Goal: Information Seeking & Learning: Learn about a topic

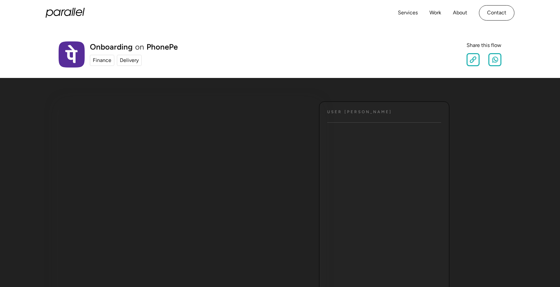
click at [75, 10] on icon "home" at bounding box center [65, 13] width 39 height 10
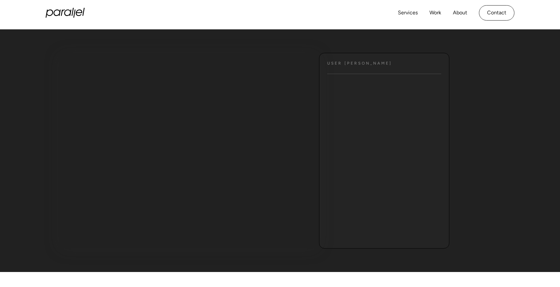
scroll to position [46, 0]
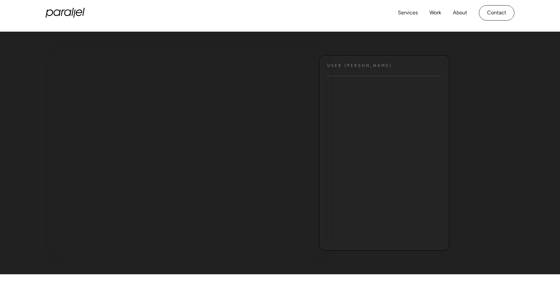
click at [351, 132] on ul "Text" at bounding box center [384, 162] width 130 height 156
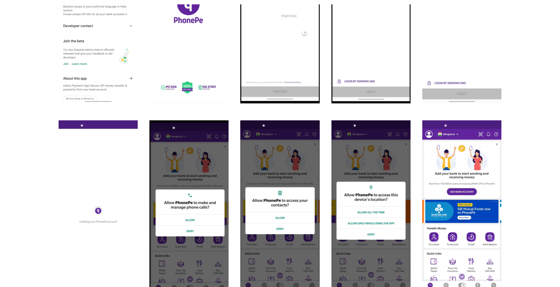
scroll to position [488, 0]
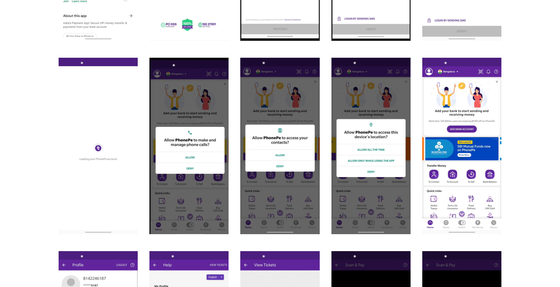
click at [458, 160] on img "open lightbox" at bounding box center [461, 146] width 79 height 176
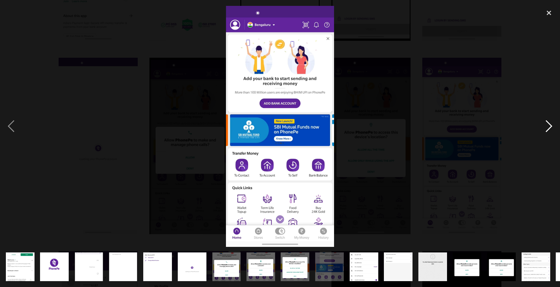
click at [546, 125] on div "next image" at bounding box center [549, 126] width 22 height 241
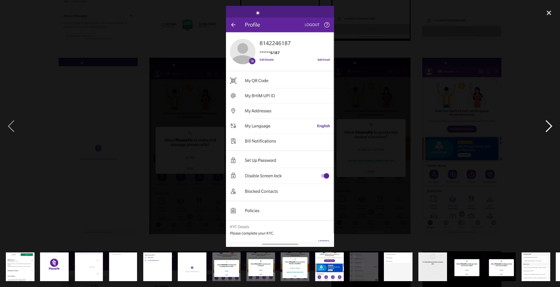
click at [546, 125] on div "next image" at bounding box center [549, 126] width 22 height 241
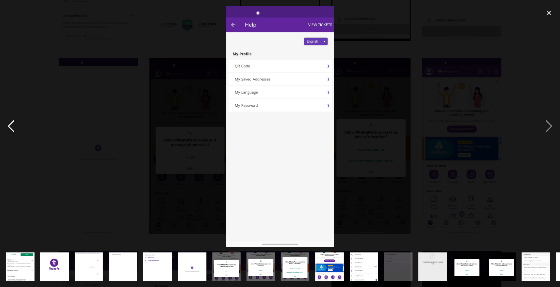
click at [14, 130] on div "previous image" at bounding box center [11, 126] width 22 height 241
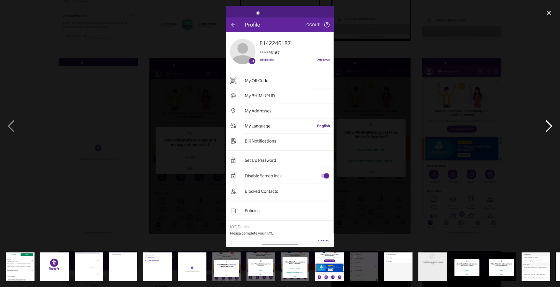
click at [551, 124] on div "next image" at bounding box center [549, 126] width 22 height 241
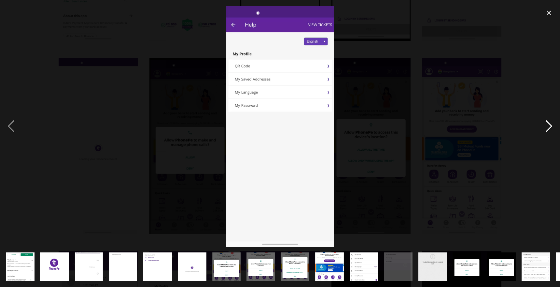
click at [551, 124] on div "next image" at bounding box center [549, 126] width 22 height 241
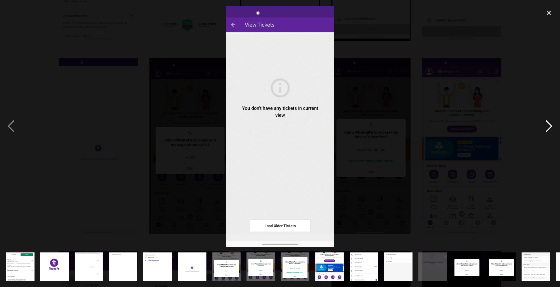
click at [551, 124] on div "next image" at bounding box center [549, 126] width 22 height 241
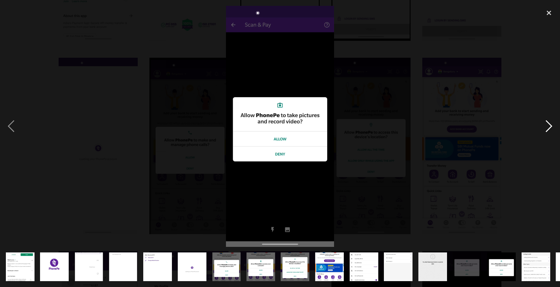
click at [551, 124] on div "next image" at bounding box center [549, 126] width 22 height 241
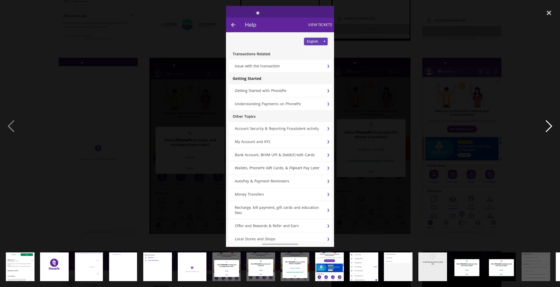
click at [551, 124] on div "next image" at bounding box center [549, 126] width 22 height 241
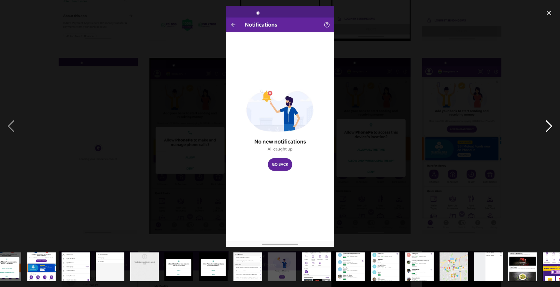
scroll to position [0, 305]
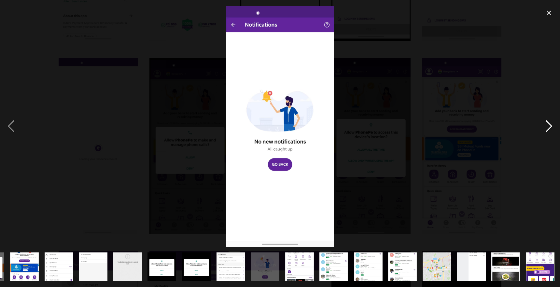
click at [551, 124] on div "next image" at bounding box center [549, 126] width 22 height 241
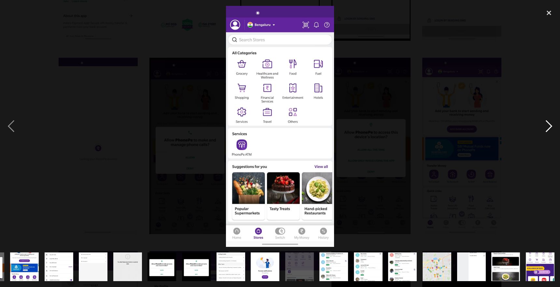
click at [551, 124] on div "next image" at bounding box center [549, 126] width 22 height 241
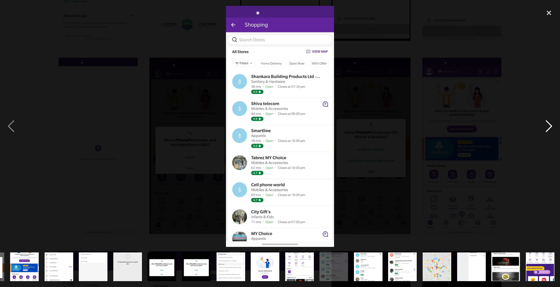
click at [551, 124] on div "next image" at bounding box center [549, 126] width 22 height 241
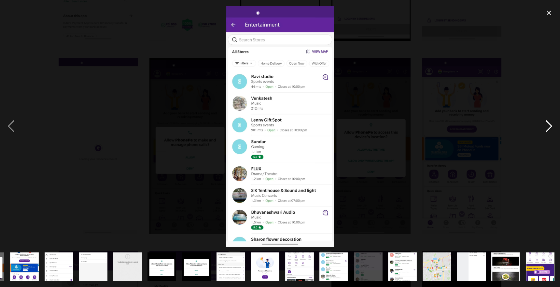
click at [551, 124] on div "next image" at bounding box center [549, 126] width 22 height 241
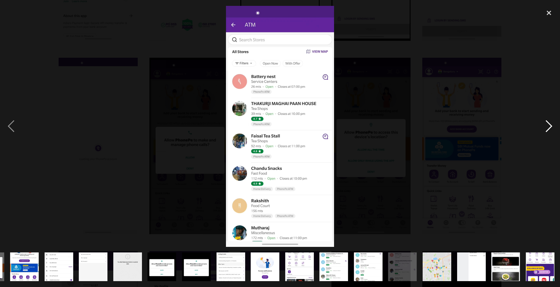
click at [551, 124] on div "next image" at bounding box center [549, 126] width 22 height 241
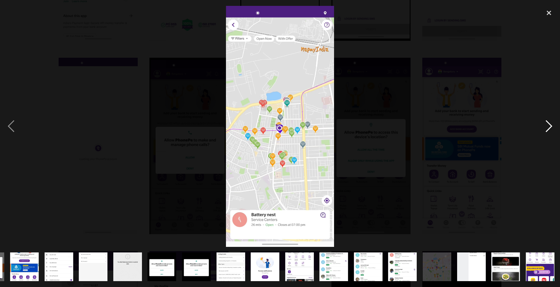
click at [551, 124] on div "next image" at bounding box center [549, 126] width 22 height 241
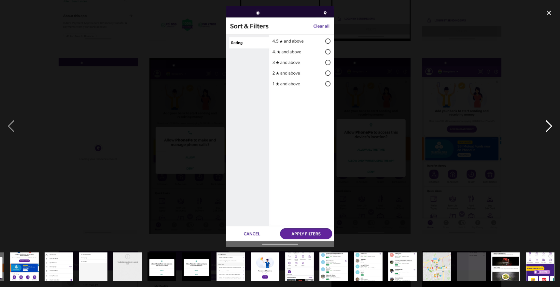
click at [551, 124] on div "next image" at bounding box center [549, 126] width 22 height 241
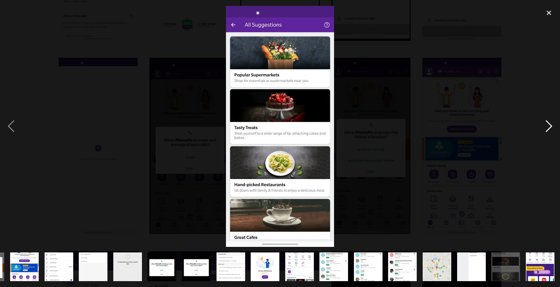
click at [551, 124] on div "next image" at bounding box center [549, 126] width 22 height 241
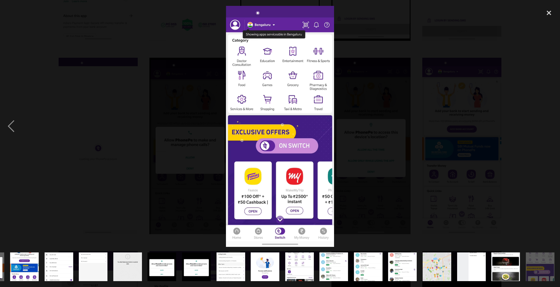
click at [551, 124] on div "next image" at bounding box center [549, 126] width 22 height 241
click at [548, 12] on div "close lightbox" at bounding box center [549, 13] width 22 height 14
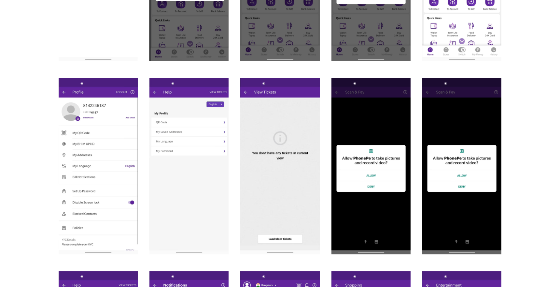
scroll to position [657, 0]
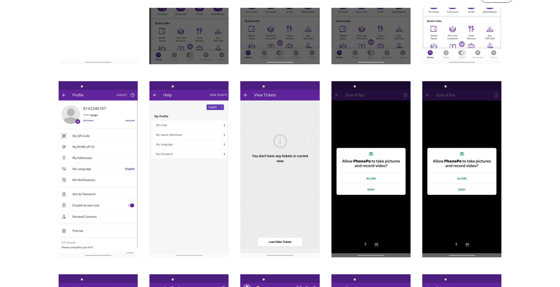
click at [94, 159] on img "open lightbox" at bounding box center [98, 169] width 79 height 176
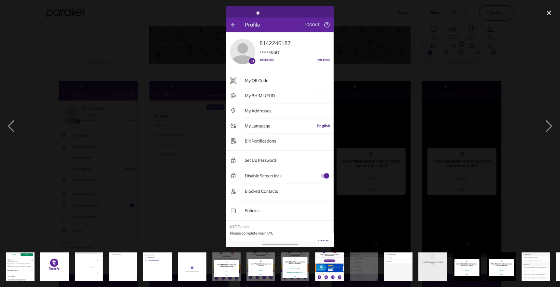
click at [408, 102] on div at bounding box center [280, 126] width 560 height 241
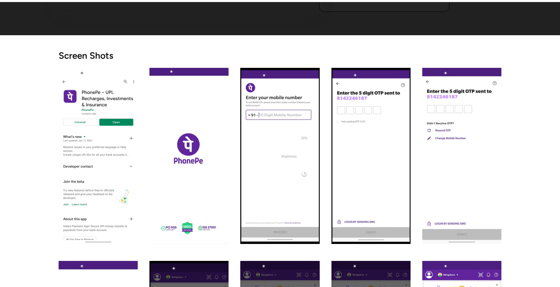
scroll to position [296, 0]
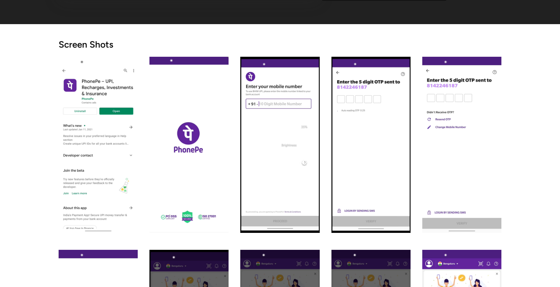
click at [206, 140] on img "open lightbox" at bounding box center [188, 145] width 79 height 176
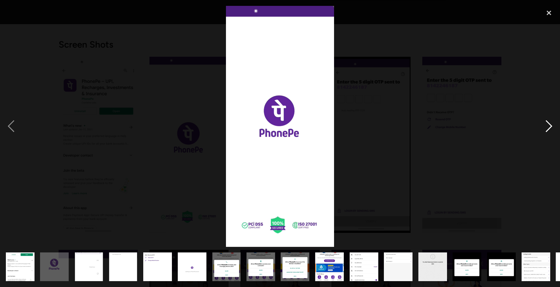
click at [551, 133] on div "next image" at bounding box center [549, 126] width 22 height 241
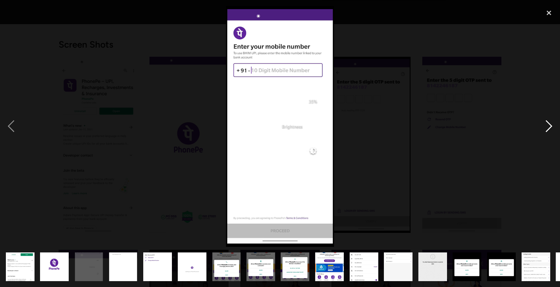
click at [543, 124] on div "next image" at bounding box center [549, 126] width 22 height 241
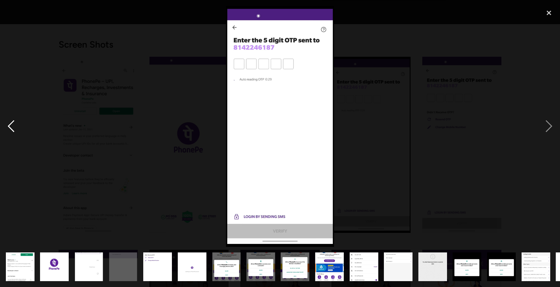
click at [9, 123] on div "previous image" at bounding box center [11, 126] width 22 height 241
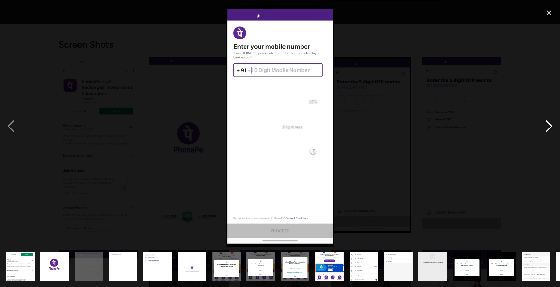
click at [555, 125] on div "next image" at bounding box center [549, 126] width 22 height 241
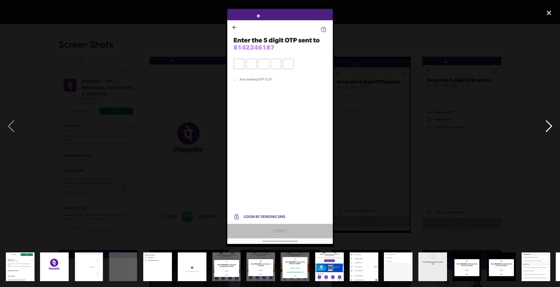
click at [547, 123] on div "next image" at bounding box center [549, 126] width 22 height 241
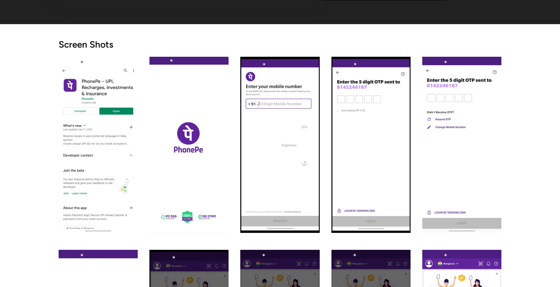
click at [394, 117] on img "open lightbox" at bounding box center [371, 145] width 79 height 176
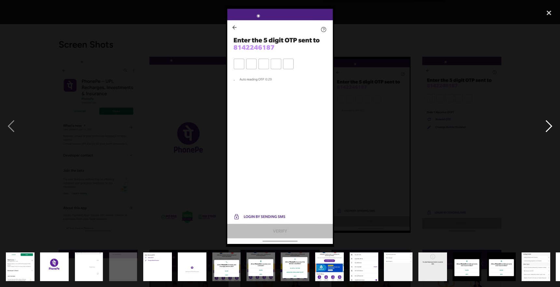
click at [551, 128] on div "next image" at bounding box center [549, 126] width 22 height 241
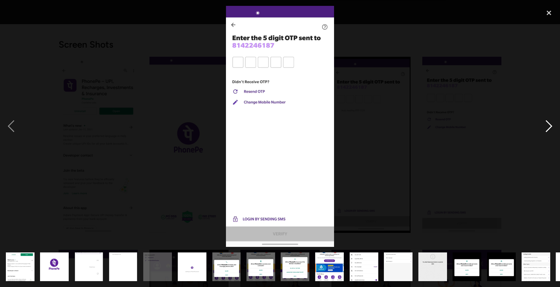
click at [547, 124] on div "next image" at bounding box center [549, 126] width 22 height 241
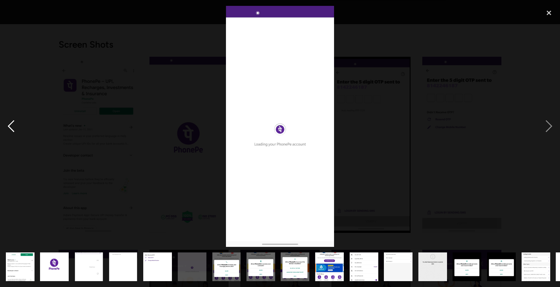
click at [7, 125] on div "previous image" at bounding box center [11, 126] width 22 height 241
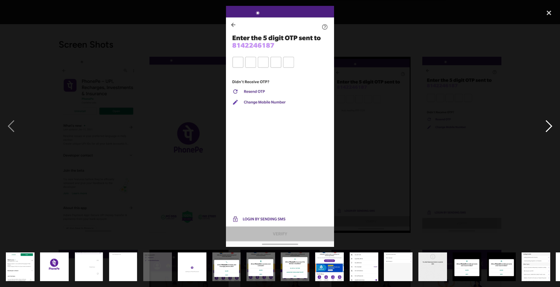
click at [546, 123] on div "next image" at bounding box center [549, 126] width 22 height 241
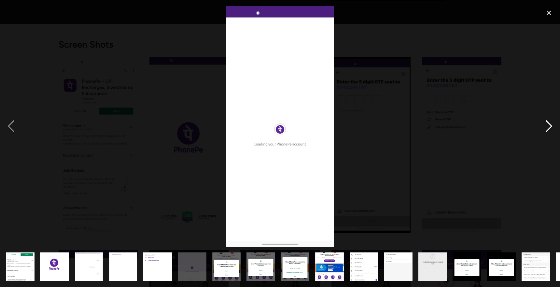
click at [550, 123] on div "next image" at bounding box center [549, 126] width 22 height 241
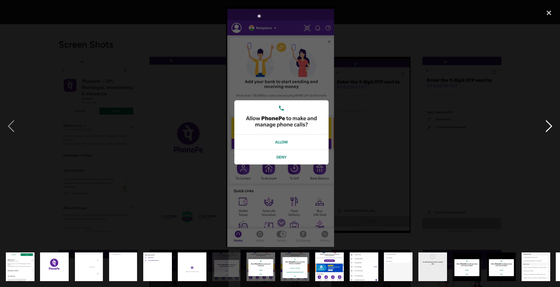
click at [545, 128] on div "next image" at bounding box center [549, 126] width 22 height 241
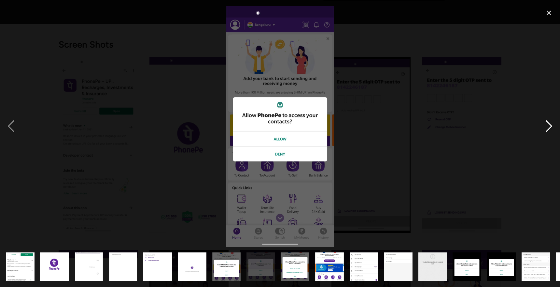
click at [550, 121] on div "next image" at bounding box center [549, 126] width 22 height 241
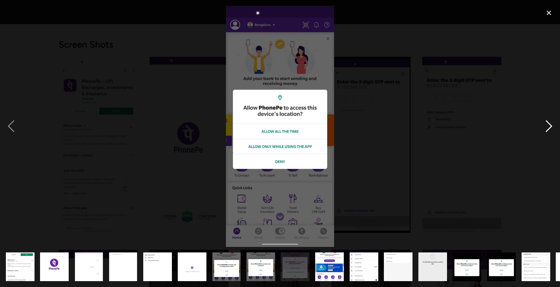
click at [554, 121] on div "next image" at bounding box center [549, 126] width 22 height 241
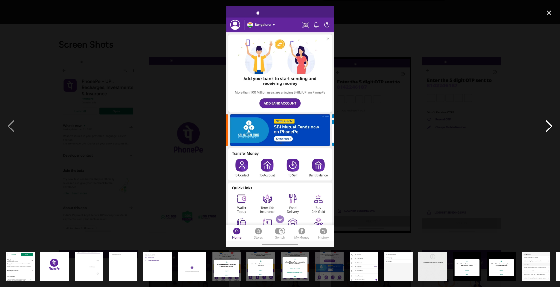
click at [551, 122] on div "next image" at bounding box center [549, 126] width 22 height 241
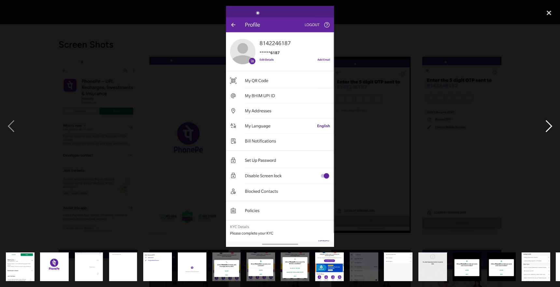
click at [549, 124] on div "next image" at bounding box center [549, 126] width 22 height 241
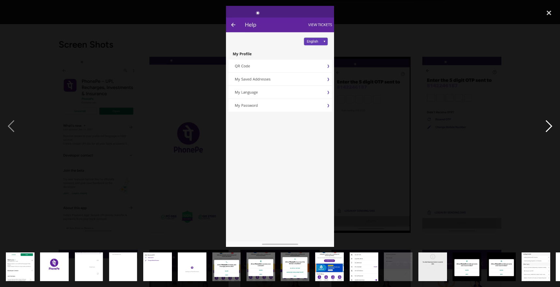
click at [549, 124] on div "next image" at bounding box center [549, 126] width 22 height 241
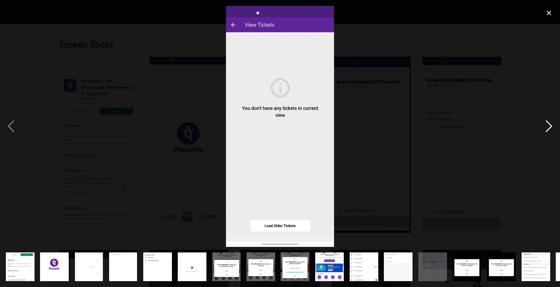
click at [549, 124] on div "next image" at bounding box center [549, 126] width 22 height 241
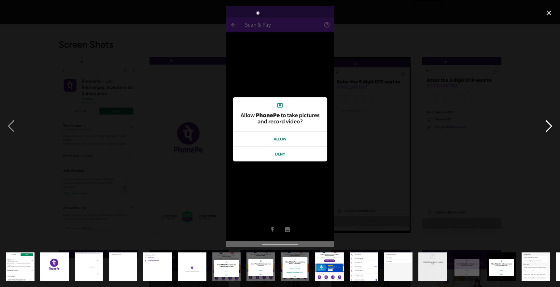
click at [550, 123] on div "next image" at bounding box center [549, 126] width 22 height 241
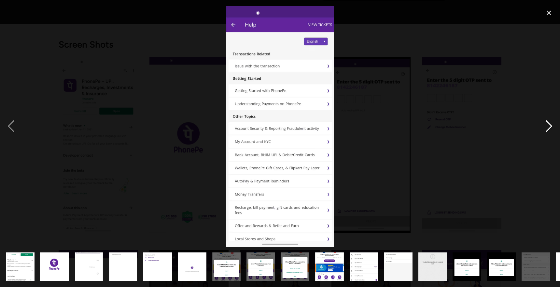
click at [550, 123] on div "next image" at bounding box center [549, 126] width 22 height 241
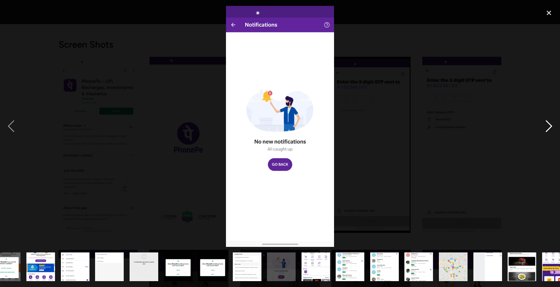
scroll to position [0, 305]
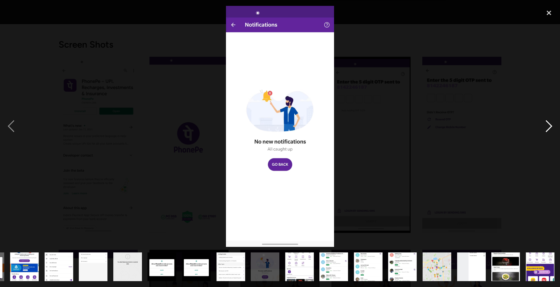
click at [550, 123] on div "next image" at bounding box center [549, 126] width 22 height 241
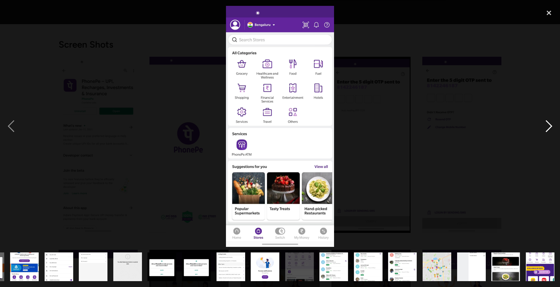
click at [550, 123] on div "next image" at bounding box center [549, 126] width 22 height 241
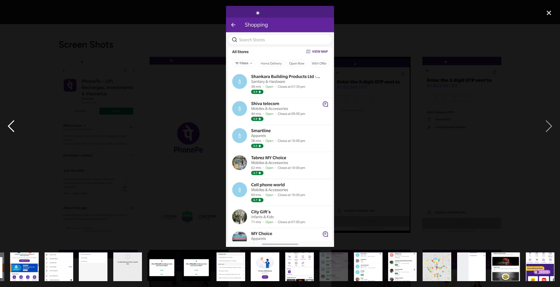
click at [6, 124] on div "previous image" at bounding box center [11, 126] width 22 height 241
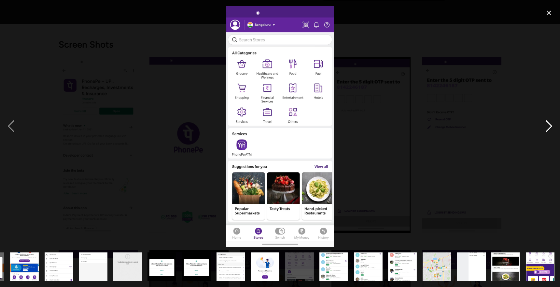
click at [551, 125] on div "next image" at bounding box center [549, 126] width 22 height 241
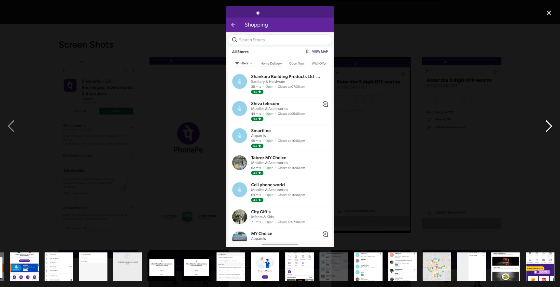
click at [551, 125] on div "next image" at bounding box center [549, 126] width 22 height 241
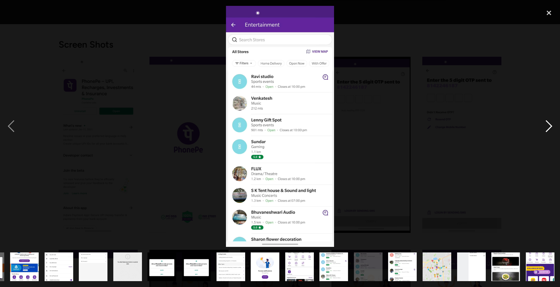
click at [551, 125] on div "next image" at bounding box center [549, 126] width 22 height 241
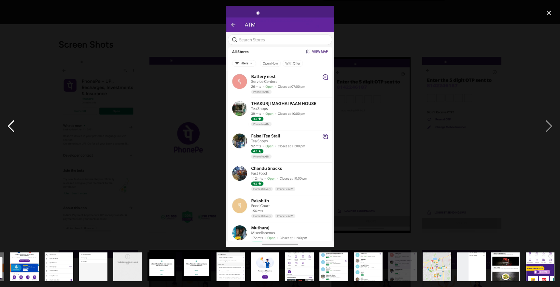
click at [10, 123] on div "previous image" at bounding box center [11, 126] width 22 height 241
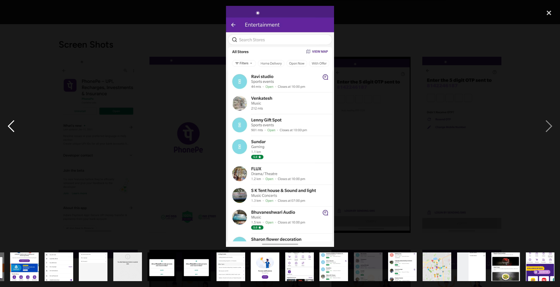
click at [10, 123] on div "previous image" at bounding box center [11, 126] width 22 height 241
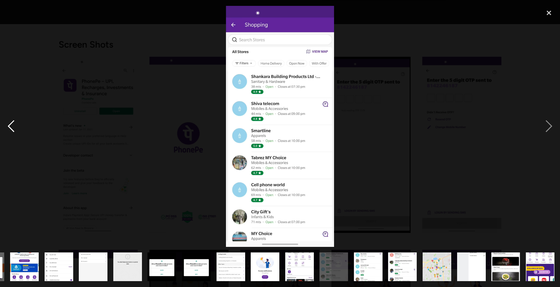
click at [10, 123] on div "previous image" at bounding box center [11, 126] width 22 height 241
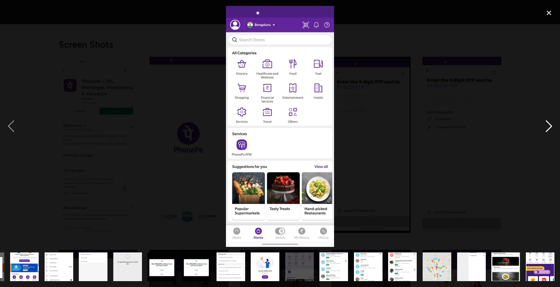
click at [550, 125] on div "next image" at bounding box center [549, 126] width 22 height 241
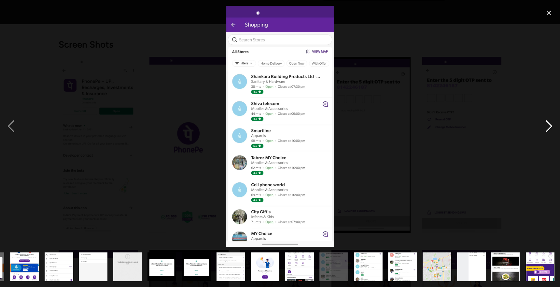
click at [547, 126] on div "next image" at bounding box center [549, 126] width 22 height 241
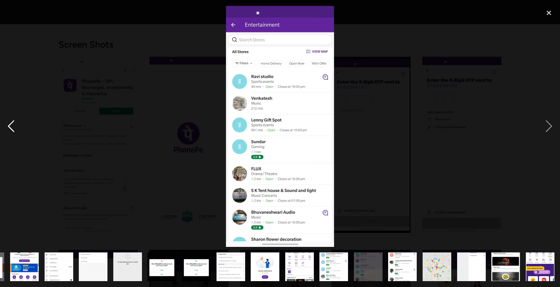
click at [16, 122] on div "previous image" at bounding box center [11, 126] width 22 height 241
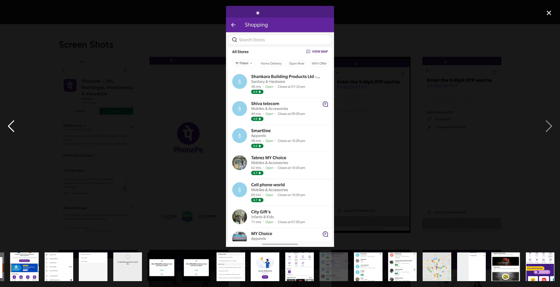
click at [16, 122] on div "previous image" at bounding box center [11, 126] width 22 height 241
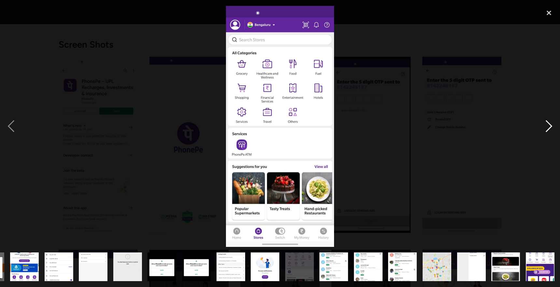
click at [548, 126] on div "next image" at bounding box center [549, 126] width 22 height 241
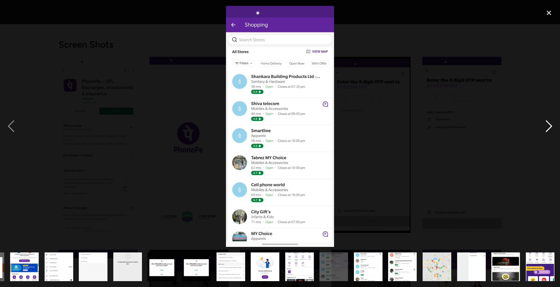
click at [548, 126] on div "next image" at bounding box center [549, 126] width 22 height 241
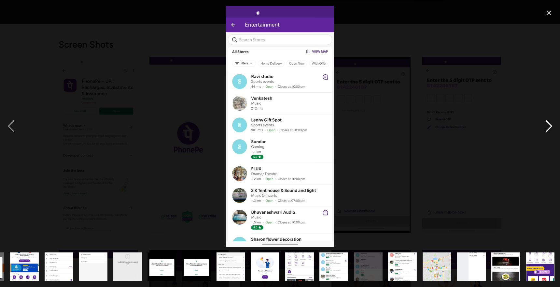
click at [548, 126] on div "next image" at bounding box center [549, 126] width 22 height 241
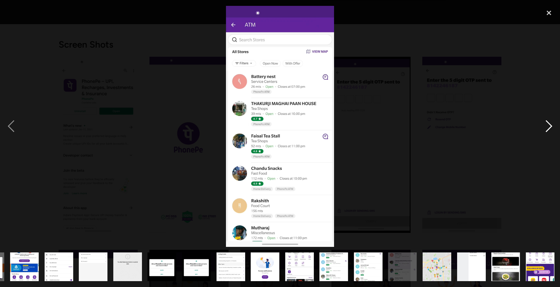
click at [548, 126] on div "next image" at bounding box center [549, 126] width 22 height 241
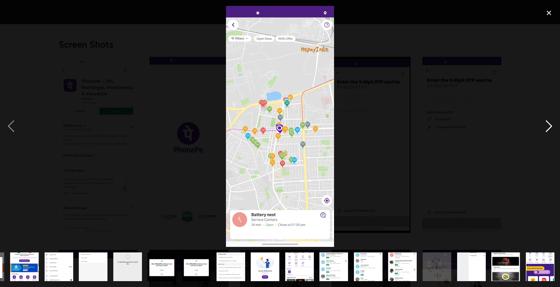
click at [548, 126] on div "next image" at bounding box center [549, 126] width 22 height 241
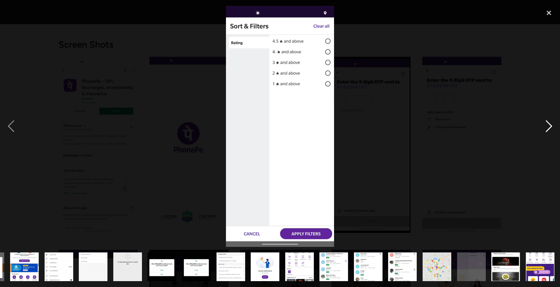
click at [548, 126] on div "next image" at bounding box center [549, 126] width 22 height 241
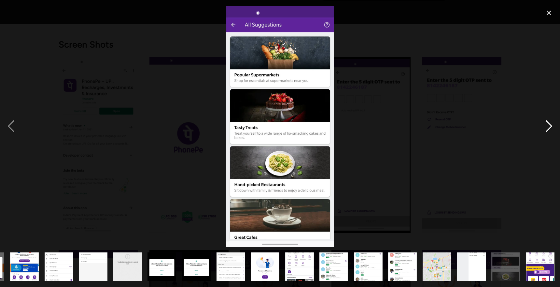
click at [548, 126] on div "next image" at bounding box center [549, 126] width 22 height 241
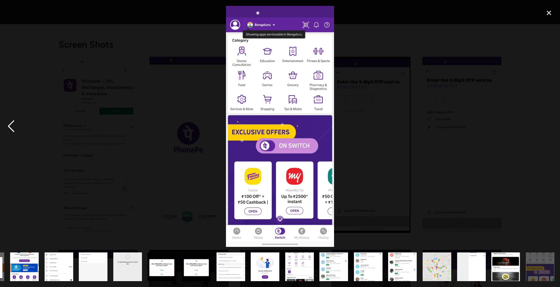
click at [5, 129] on div "previous image" at bounding box center [11, 126] width 22 height 241
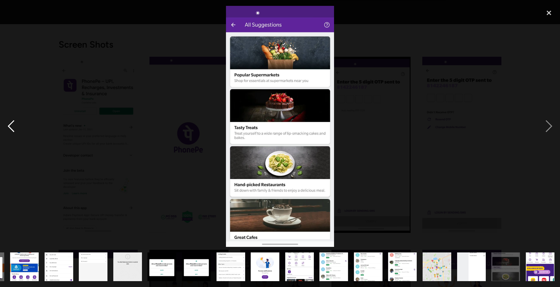
click at [10, 128] on div "previous image" at bounding box center [11, 126] width 22 height 241
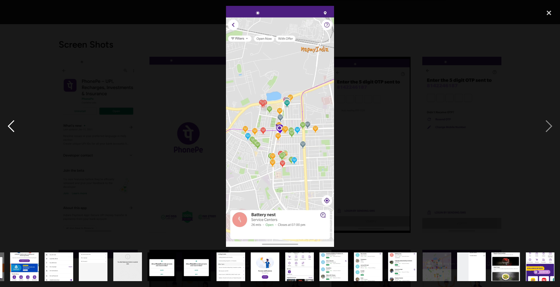
click at [10, 128] on div "previous image" at bounding box center [11, 126] width 22 height 241
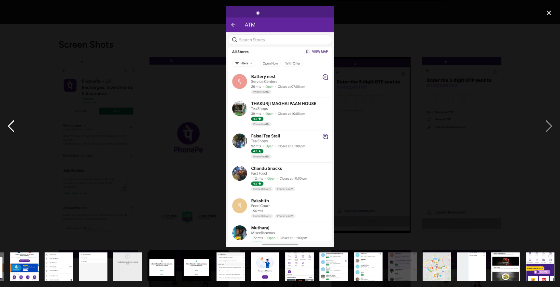
click at [10, 128] on div "previous image" at bounding box center [11, 126] width 22 height 241
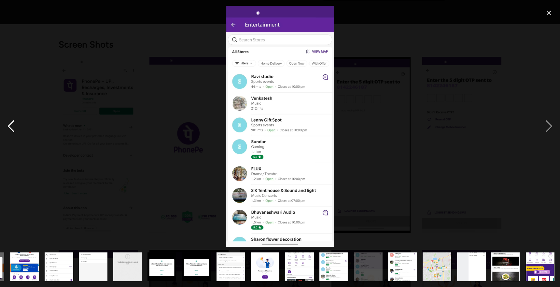
click at [10, 128] on div "previous image" at bounding box center [11, 126] width 22 height 241
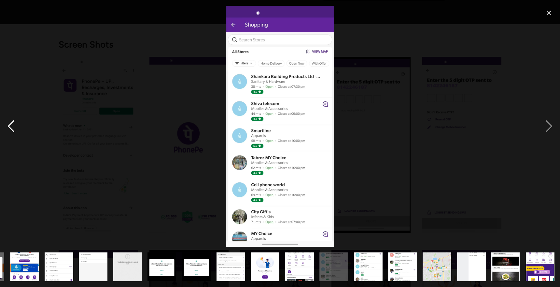
click at [10, 128] on div "previous image" at bounding box center [11, 126] width 22 height 241
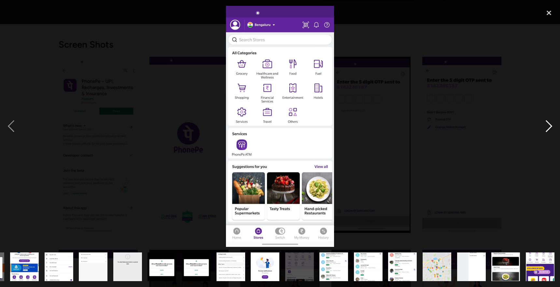
click at [548, 127] on div "next image" at bounding box center [549, 126] width 22 height 241
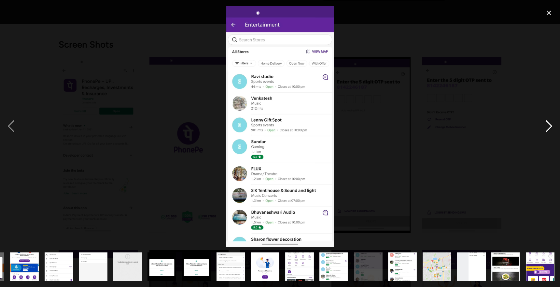
click at [548, 127] on div "next image" at bounding box center [549, 126] width 22 height 241
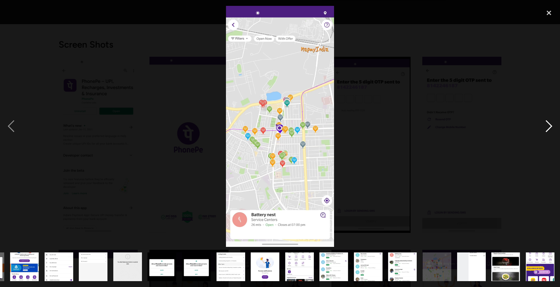
click at [548, 127] on div "next image" at bounding box center [549, 126] width 22 height 241
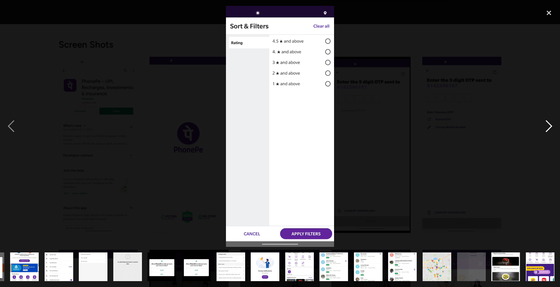
click at [548, 127] on div "next image" at bounding box center [549, 126] width 22 height 241
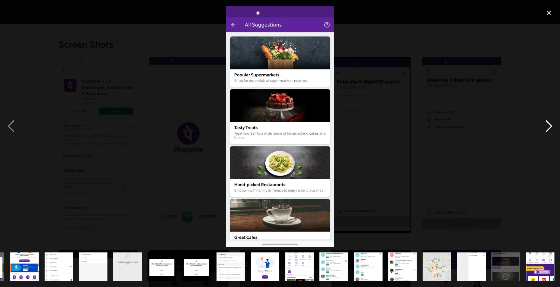
click at [548, 127] on div "next image" at bounding box center [549, 126] width 22 height 241
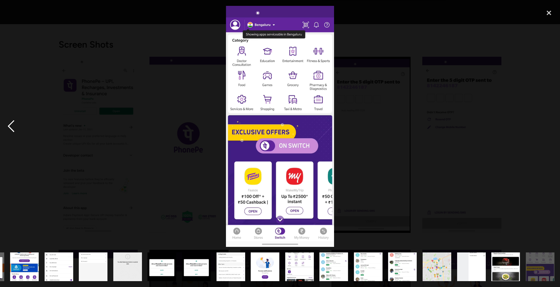
click at [16, 127] on div "previous image" at bounding box center [11, 126] width 22 height 241
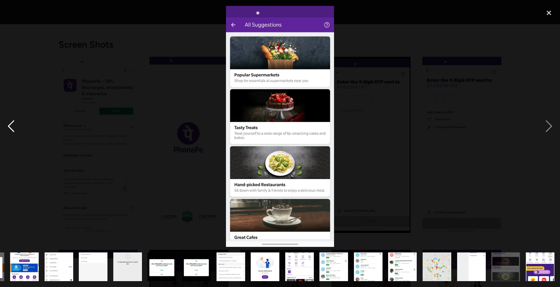
click at [16, 127] on div "previous image" at bounding box center [11, 126] width 22 height 241
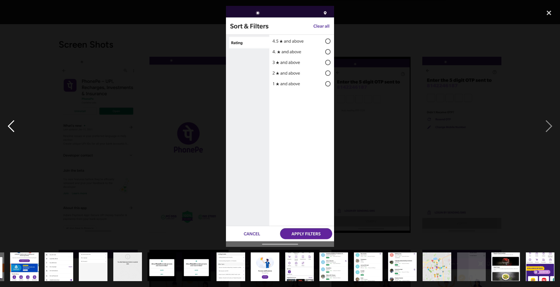
click at [16, 127] on div "previous image" at bounding box center [11, 126] width 22 height 241
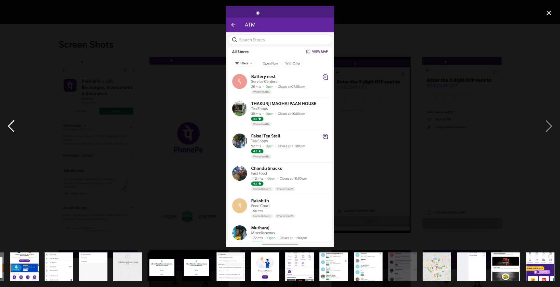
click at [16, 127] on div "previous image" at bounding box center [11, 126] width 22 height 241
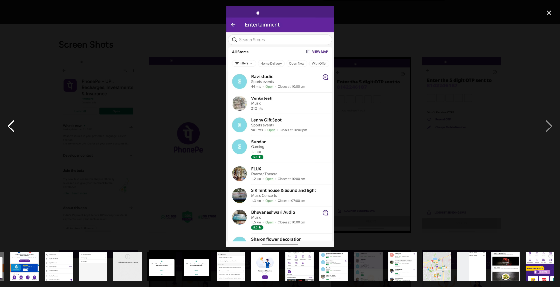
click at [16, 127] on div "previous image" at bounding box center [11, 126] width 22 height 241
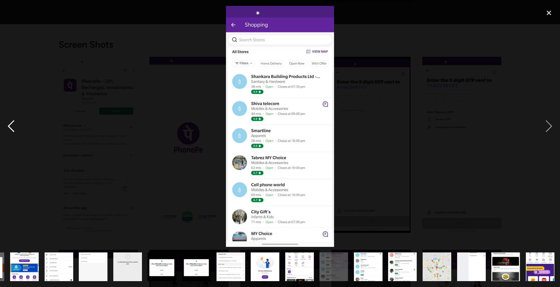
click at [16, 127] on div "previous image" at bounding box center [11, 126] width 22 height 241
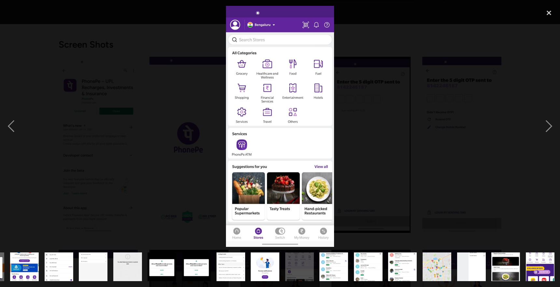
click at [544, 269] on img "show item 25 of 25" at bounding box center [540, 267] width 29 height 64
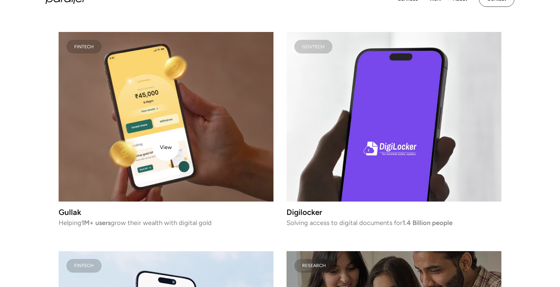
scroll to position [1145, 0]
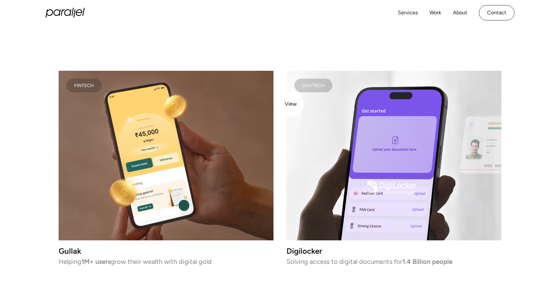
scroll to position [1109, 0]
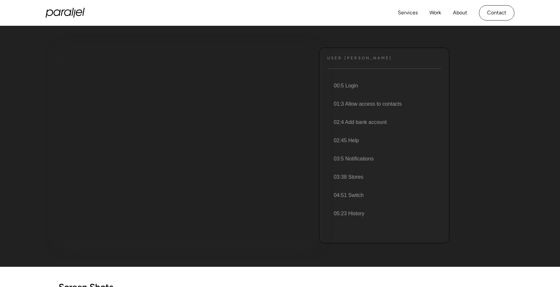
scroll to position [72, 0]
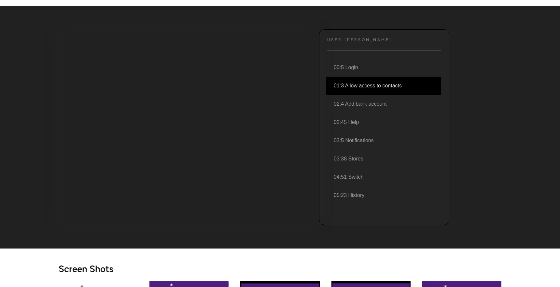
click at [359, 82] on li "01:3 Allow access to contacts" at bounding box center [383, 86] width 115 height 18
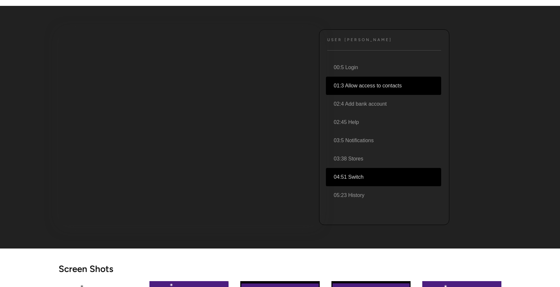
click at [359, 177] on li "04:51 Switch" at bounding box center [383, 177] width 115 height 18
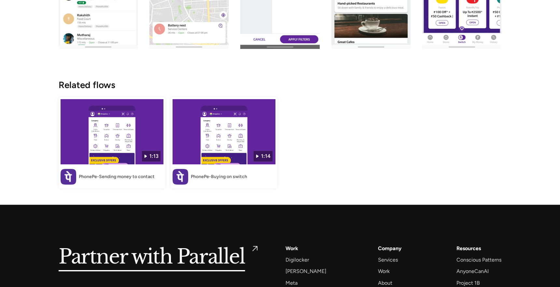
scroll to position [1265, 0]
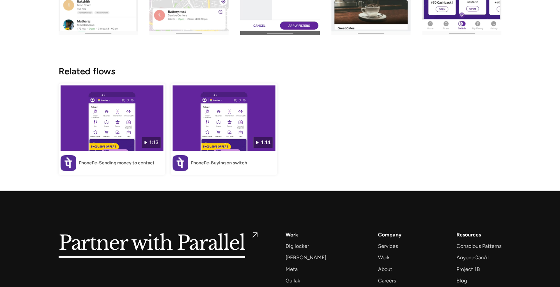
click at [113, 130] on img at bounding box center [112, 117] width 103 height 65
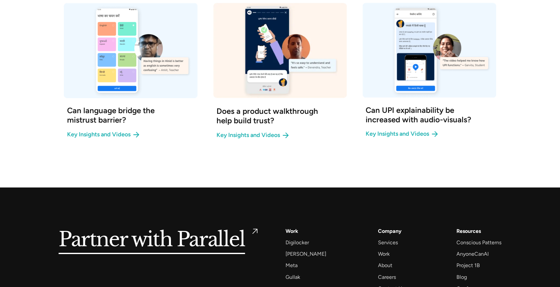
scroll to position [799, 0]
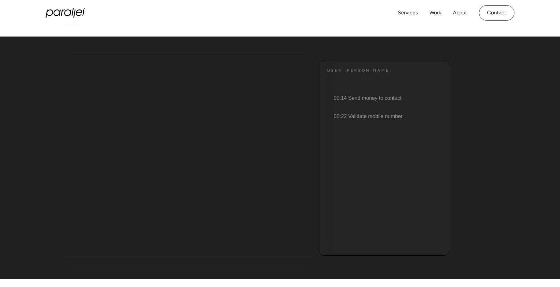
scroll to position [48, 0]
